Goal: Task Accomplishment & Management: Use online tool/utility

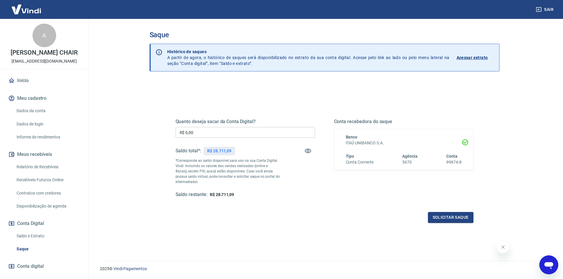
click at [216, 152] on p "R$ 28.711,09" at bounding box center [219, 151] width 24 height 6
copy p "28.711,09"
click at [183, 132] on input "R$ 0,00" at bounding box center [244, 132] width 139 height 11
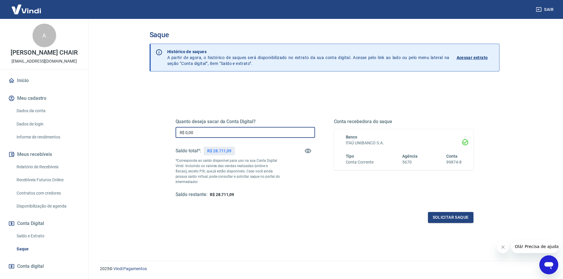
click at [183, 132] on input "R$ 0,00" at bounding box center [244, 132] width 139 height 11
paste input "text"
click at [188, 132] on input "R$ 0,00" at bounding box center [244, 132] width 139 height 11
paste input "28.711,09"
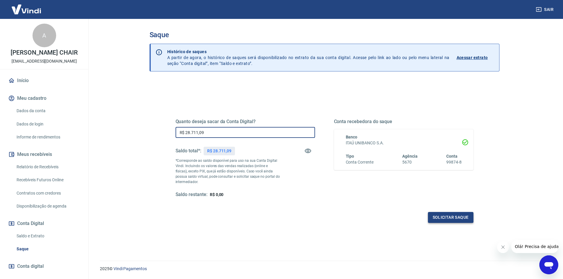
type input "R$ 28.711,09"
click at [454, 218] on button "Solicitar saque" at bounding box center [450, 217] width 45 height 11
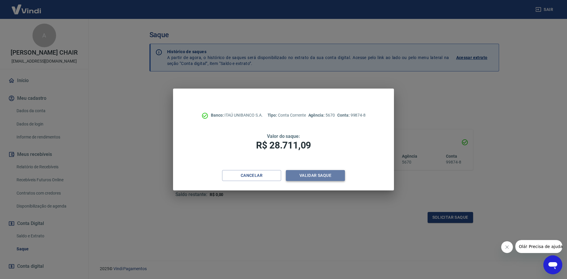
click at [325, 177] on button "Validar saque" at bounding box center [315, 175] width 59 height 11
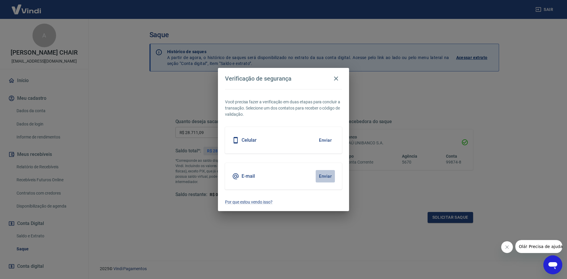
click at [325, 177] on button "Enviar" at bounding box center [325, 176] width 19 height 12
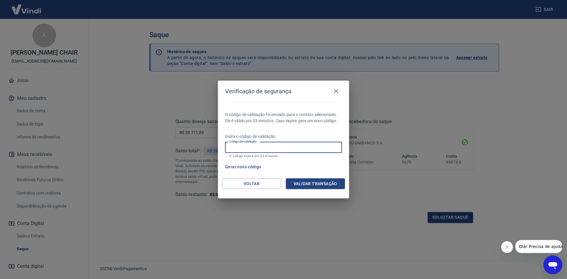
click at [284, 148] on input "Código de validação" at bounding box center [283, 147] width 117 height 11
paste input "951412"
type input "951412"
click at [327, 186] on button "Validar transação" at bounding box center [315, 183] width 59 height 11
